Goal: Communication & Community: Answer question/provide support

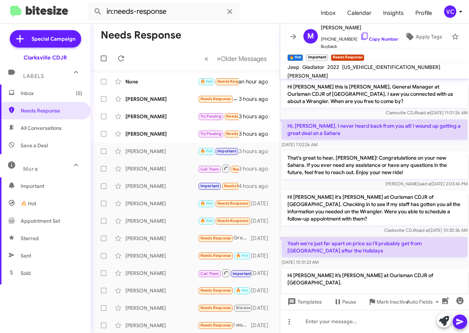
click at [209, 25] on mat-toolbar-row "Needs Response" at bounding box center [185, 35] width 189 height 23
click at [206, 11] on input "in:needs-response" at bounding box center [164, 11] width 152 height 17
click at [91, 4] on button at bounding box center [98, 11] width 15 height 15
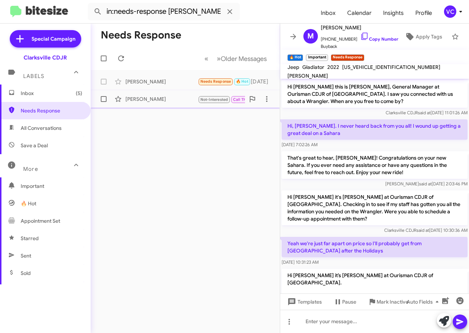
drag, startPoint x: 158, startPoint y: 174, endPoint x: 180, endPoint y: 95, distance: 81.6
click at [158, 174] on div "Needs Response « Previous » Next Older Messages [PERSON_NAME] Reeling Needs Res…" at bounding box center [185, 178] width 189 height 309
click at [191, 12] on input "in:needs-response [PERSON_NAME]" at bounding box center [164, 11] width 152 height 17
click at [173, 12] on input "in:needs-response [PERSON_NAME]" at bounding box center [164, 11] width 152 height 17
type input "in:needs-response [PERSON_NAME]"
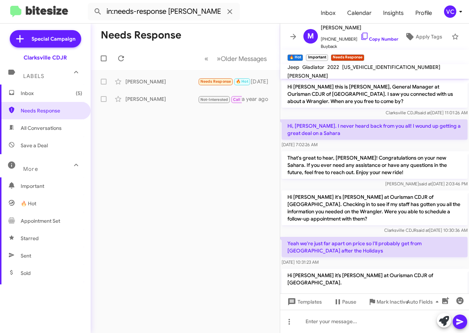
drag, startPoint x: 380, startPoint y: 136, endPoint x: 385, endPoint y: 131, distance: 6.7
click at [383, 134] on p "Hi, [PERSON_NAME]. I never heard back from you all! I wound up getting a great …" at bounding box center [375, 129] width 186 height 20
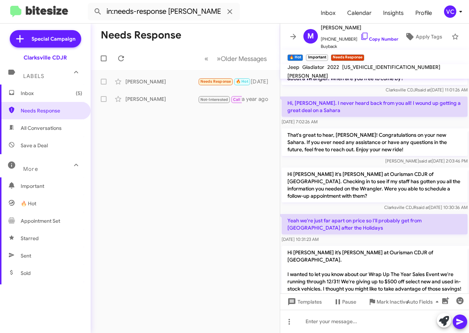
scroll to position [145, 0]
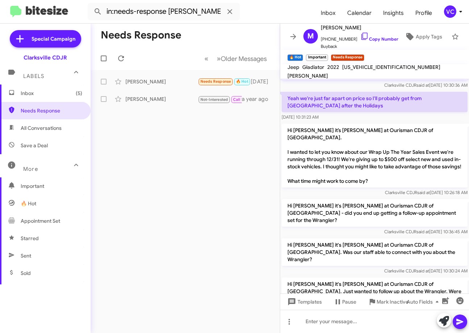
click at [218, 222] on div "Needs Response « Previous » Next Older Messages [PERSON_NAME] Reeling Needs Res…" at bounding box center [185, 178] width 189 height 309
